Goal: Navigation & Orientation: Find specific page/section

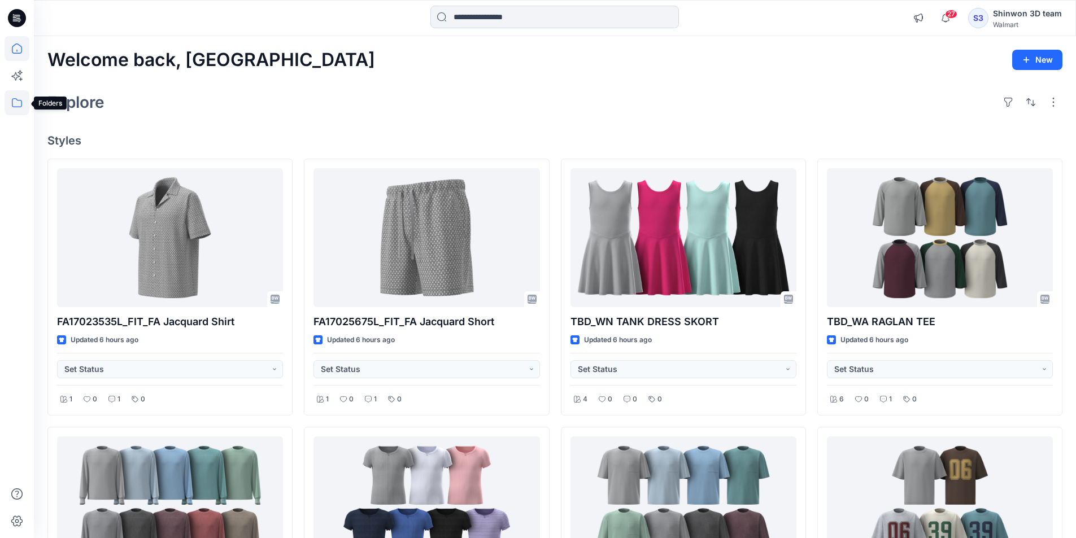
click at [19, 110] on icon at bounding box center [17, 102] width 25 height 25
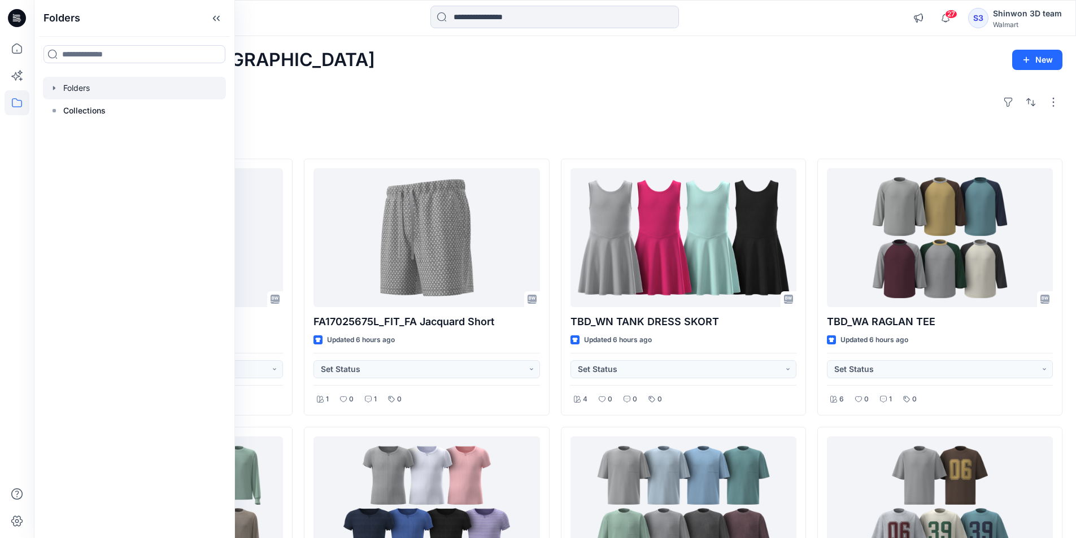
click at [56, 85] on icon "button" at bounding box center [54, 88] width 9 height 9
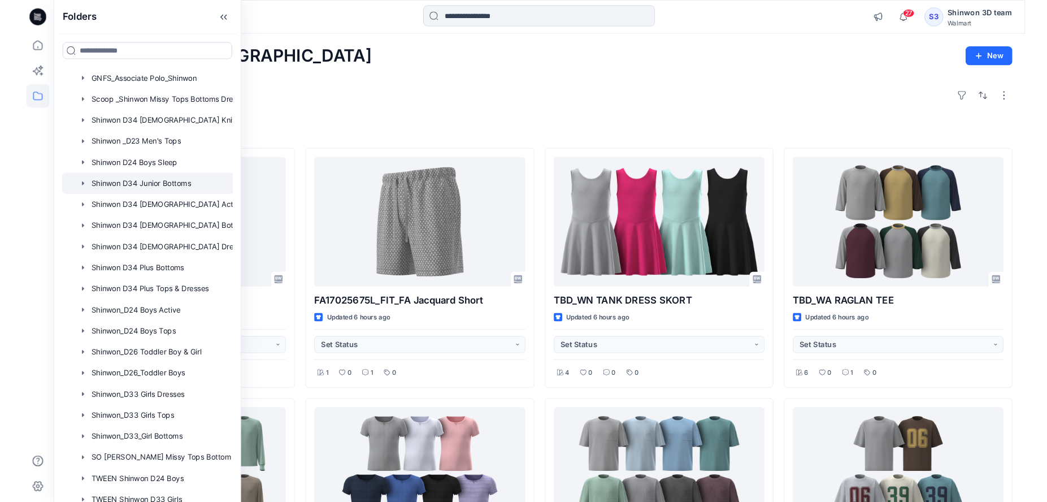
scroll to position [283, 0]
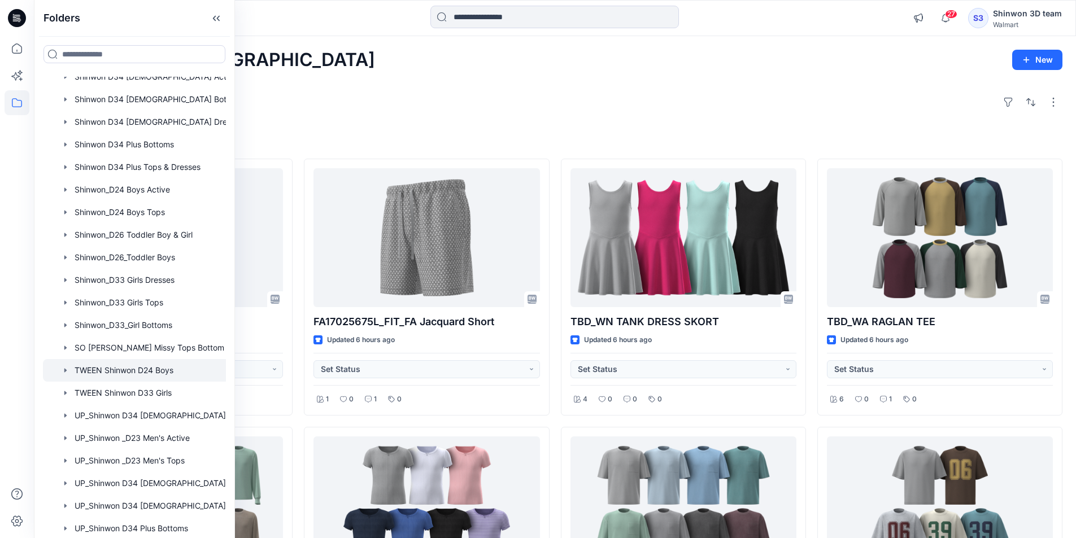
click at [164, 373] on div at bounding box center [149, 370] width 212 height 23
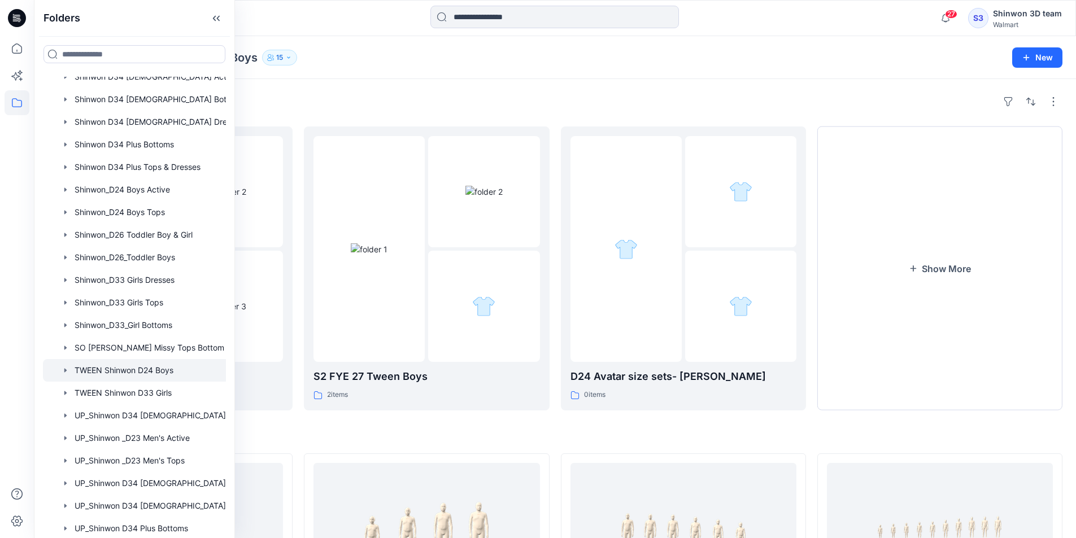
click at [480, 66] on div "Folders TWEEN Shinwon D24 Boys 15 New" at bounding box center [555, 57] width 1042 height 43
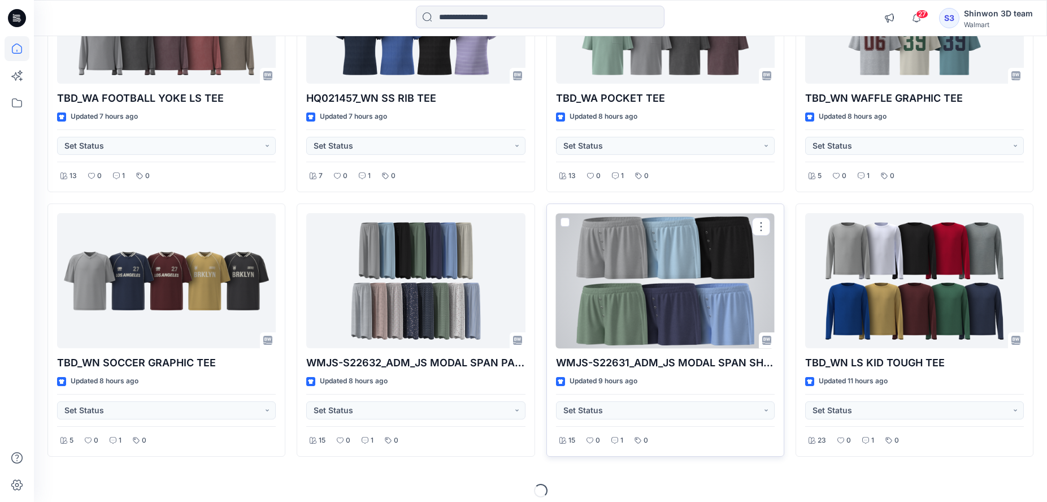
scroll to position [493, 0]
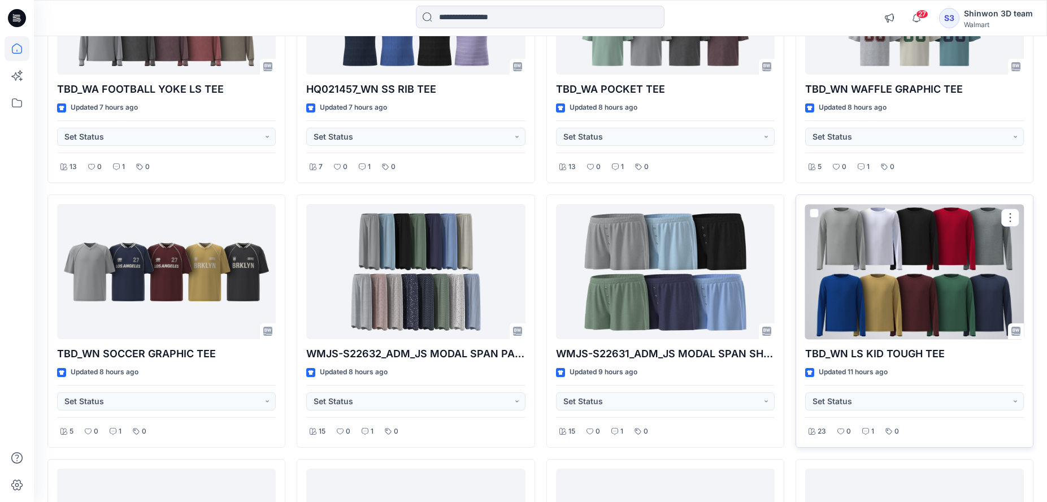
click at [928, 281] on div at bounding box center [914, 271] width 219 height 135
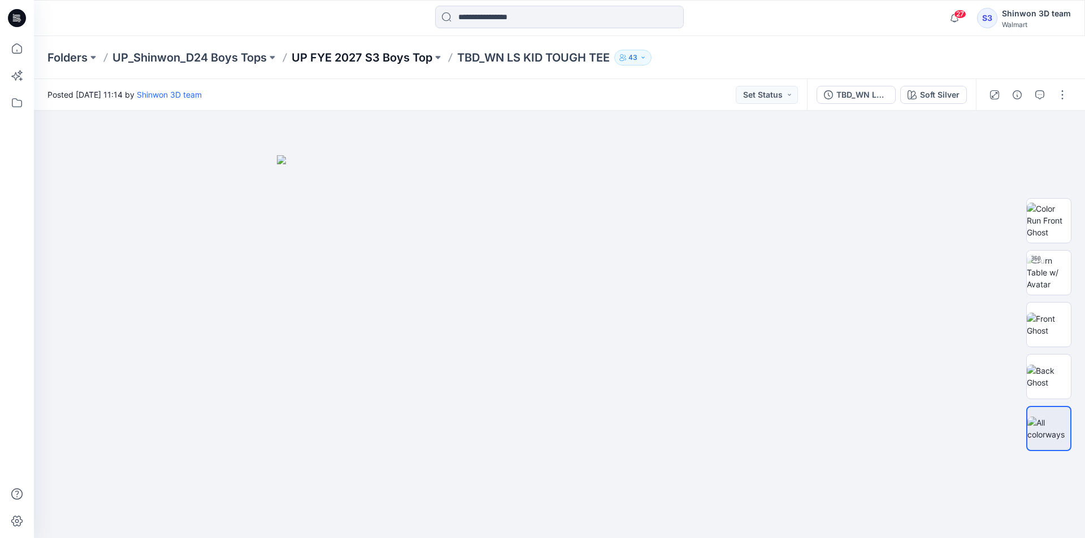
click at [357, 55] on p "UP FYE 2027 S3 Boys Top" at bounding box center [362, 58] width 141 height 16
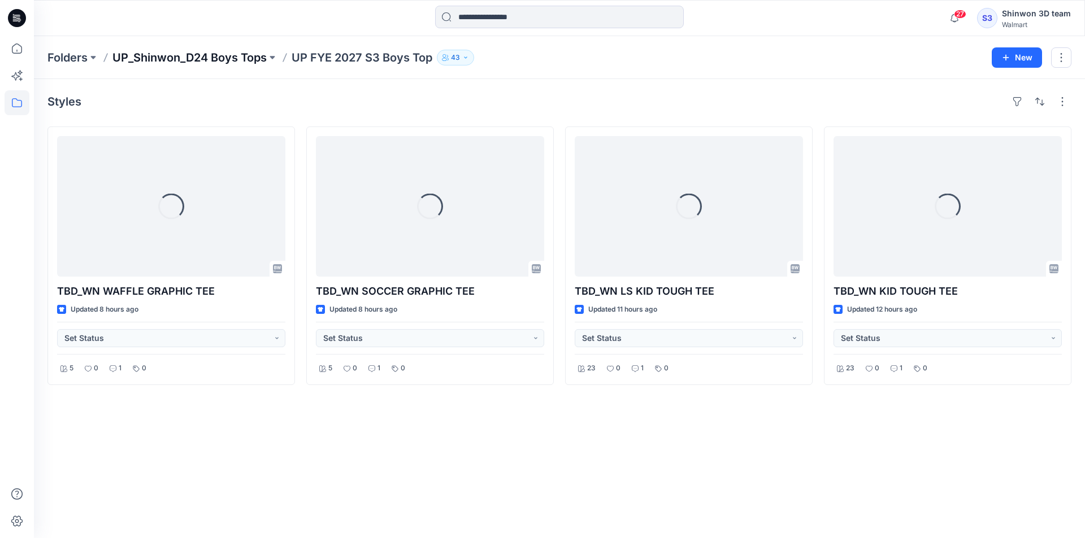
click at [228, 58] on p "UP_Shinwon_D24 Boys Tops" at bounding box center [189, 58] width 154 height 16
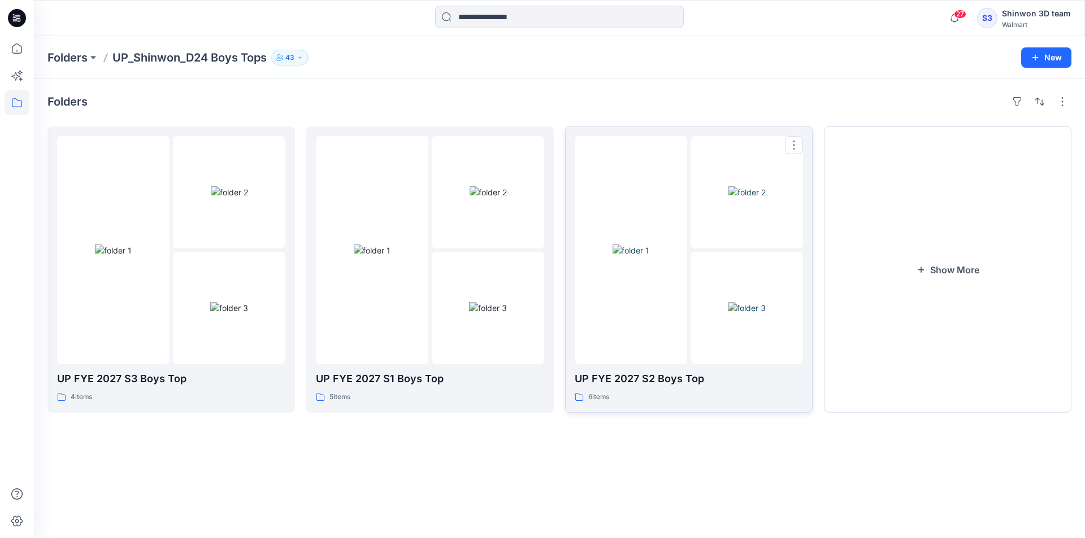
click at [728, 302] on img at bounding box center [747, 308] width 38 height 12
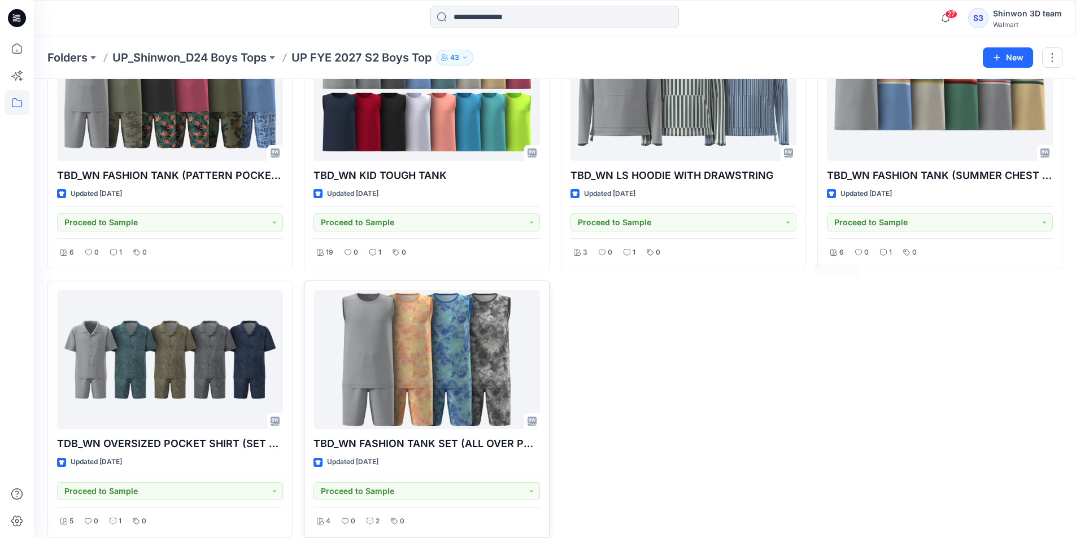
scroll to position [128, 0]
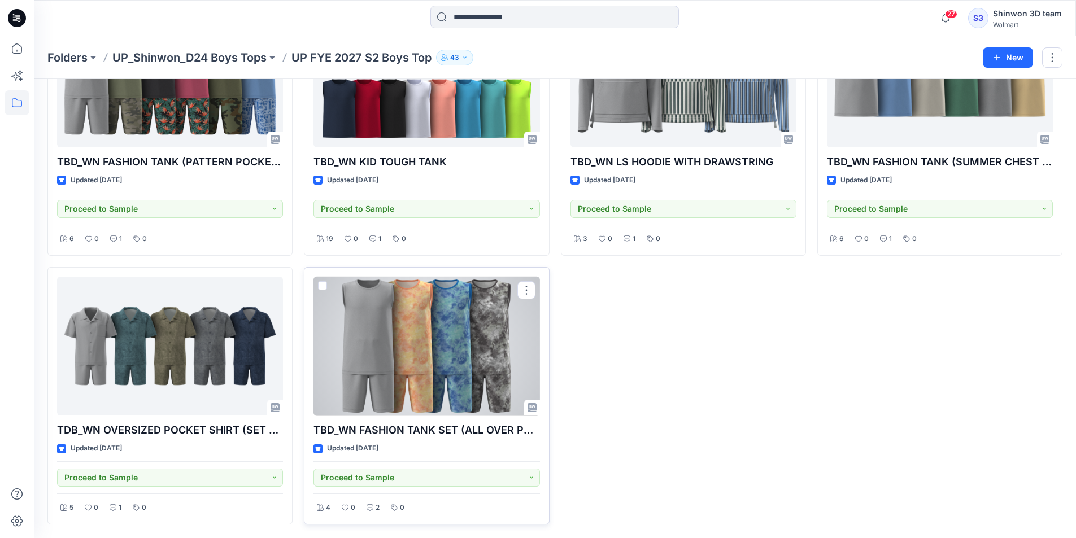
click at [403, 347] on div at bounding box center [427, 347] width 226 height 140
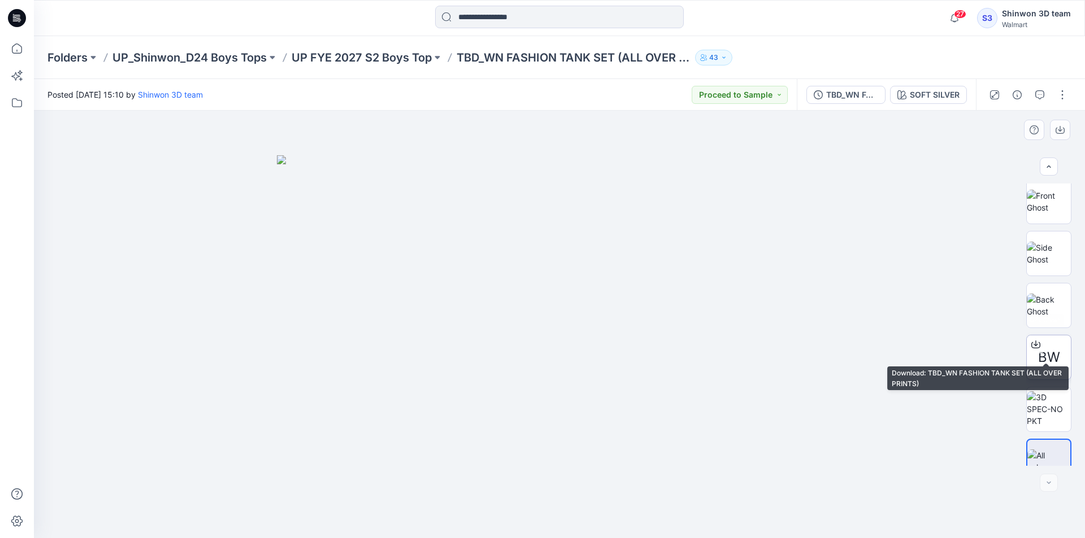
scroll to position [542, 0]
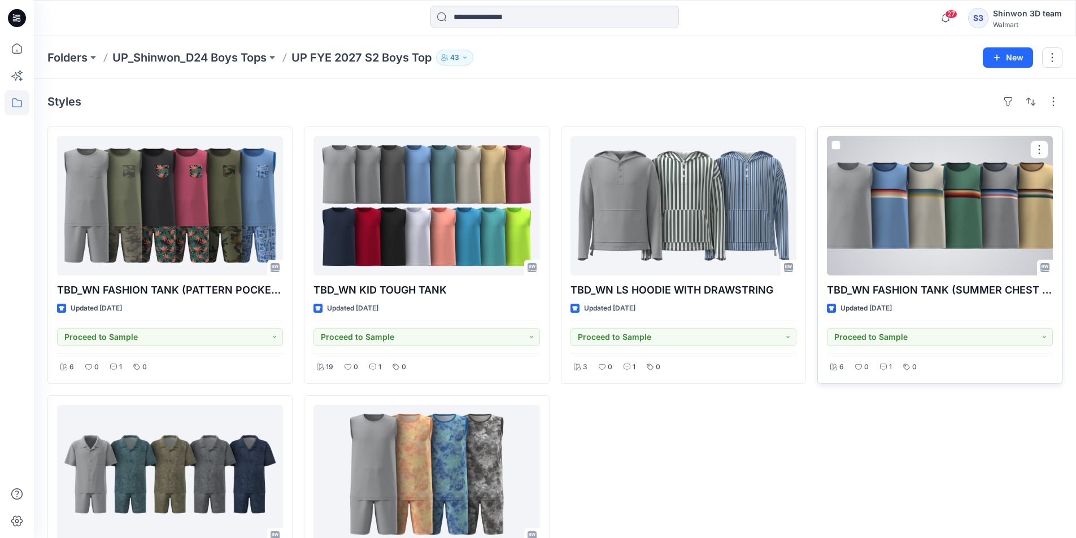
click at [922, 245] on div at bounding box center [940, 206] width 226 height 140
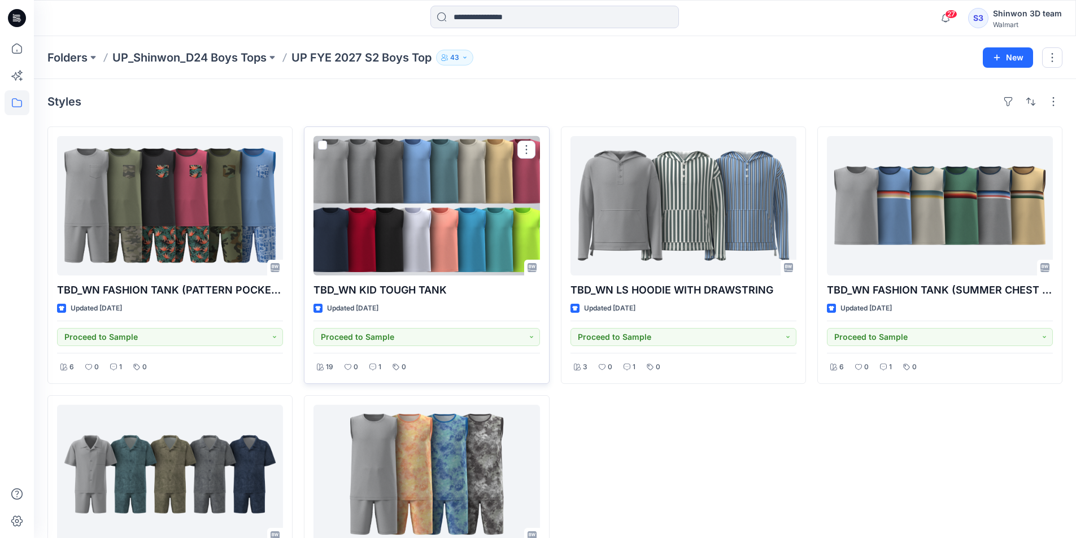
click at [479, 167] on div at bounding box center [427, 206] width 226 height 140
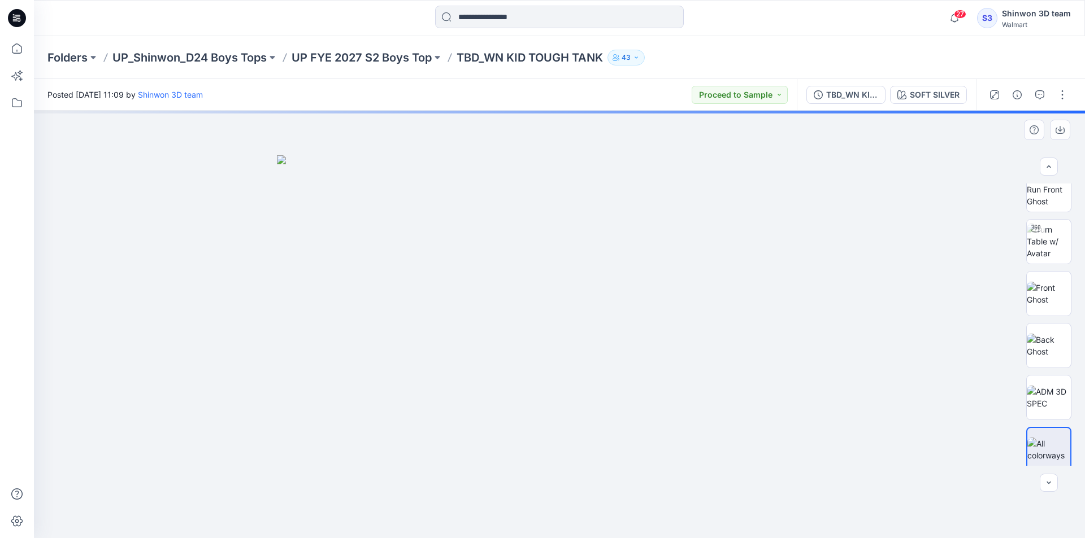
scroll to position [23, 0]
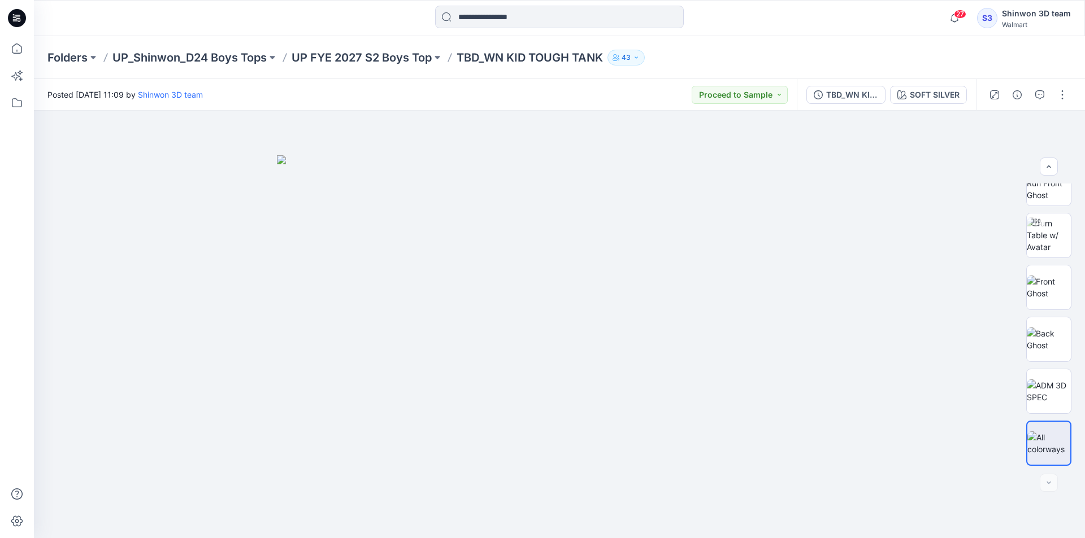
click at [951, 59] on div "Folders UP_Shinwon_D24 Boys Tops UP FYE 2027 S2 Boys Top TBD_WN KID TOUGH TANK …" at bounding box center [515, 58] width 936 height 16
